Goal: Transaction & Acquisition: Purchase product/service

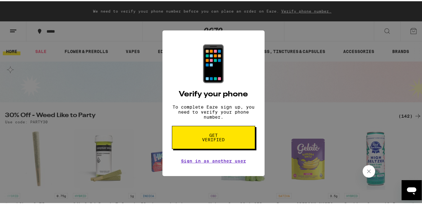
click at [287, 107] on div "📱 Verify your phone To complete Eaze sign up, you need to verify your phone num…" at bounding box center [213, 102] width 427 height 204
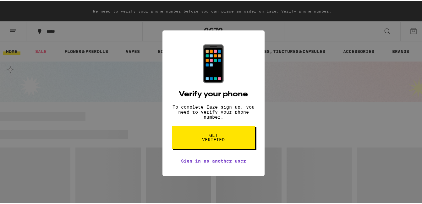
click at [200, 141] on span "Get verified" at bounding box center [213, 136] width 32 height 9
